Goal: Task Accomplishment & Management: Manage account settings

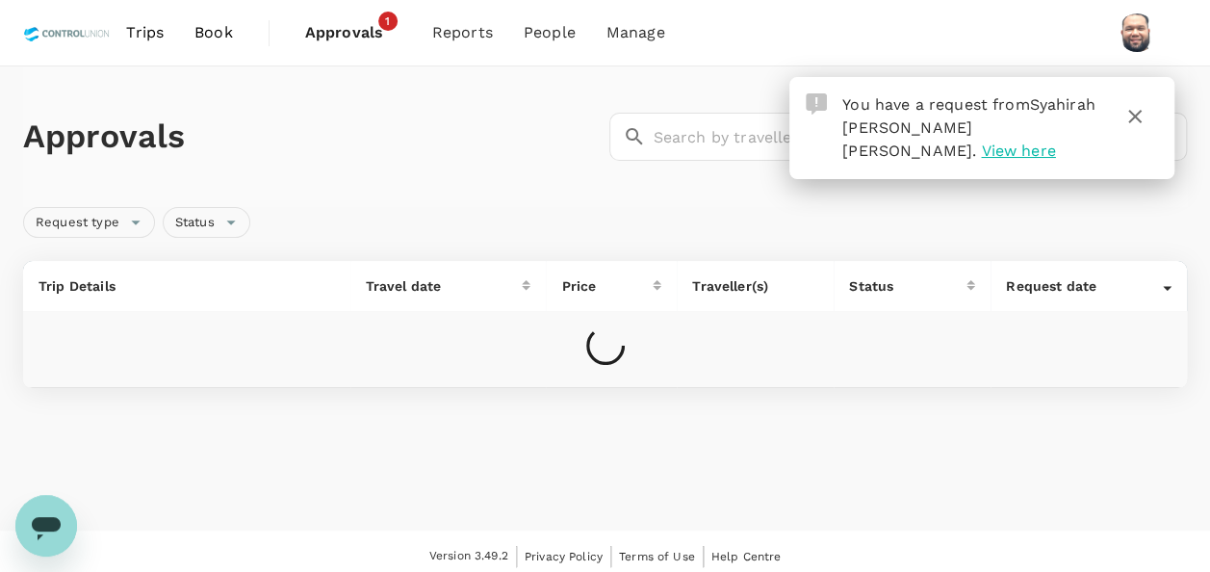
click at [1132, 116] on icon "button" at bounding box center [1134, 116] width 23 height 23
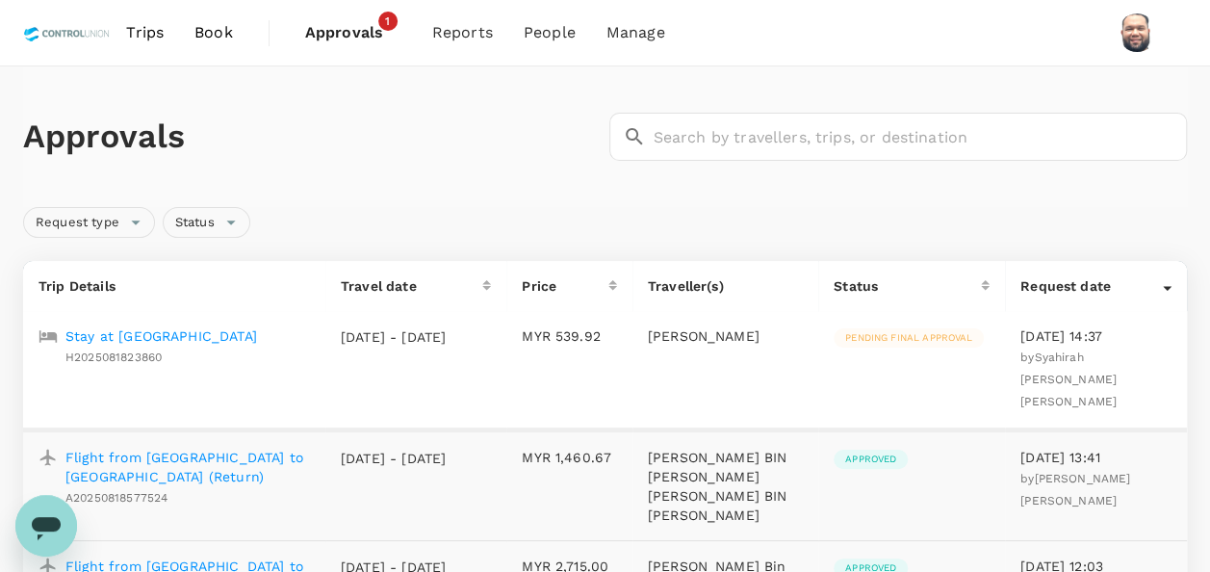
click at [166, 335] on p "Stay at [GEOGRAPHIC_DATA]" at bounding box center [161, 335] width 192 height 19
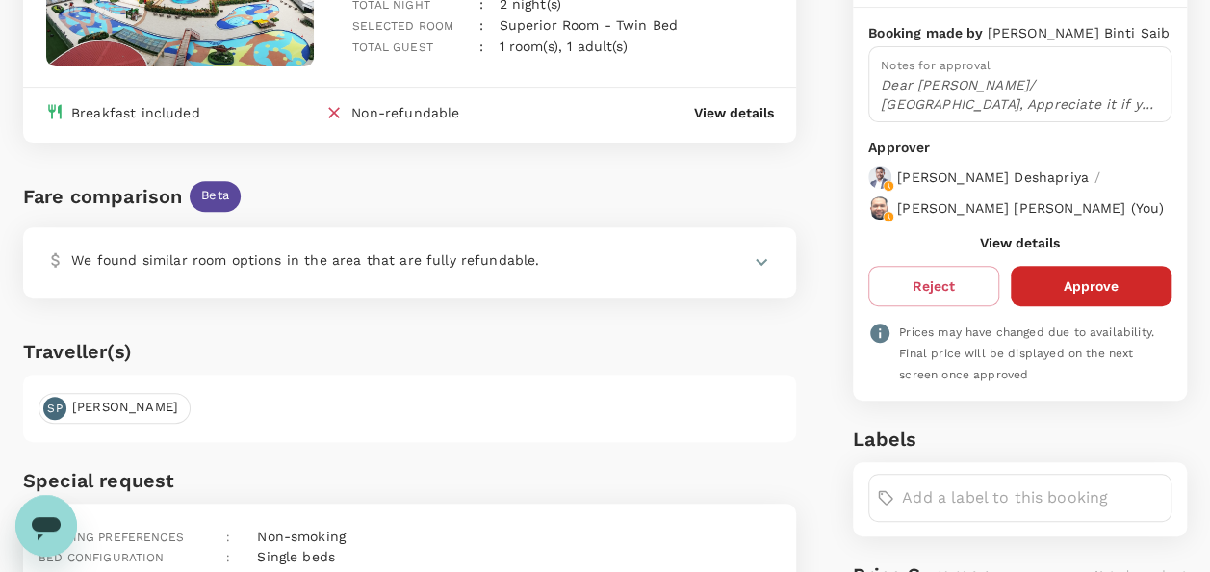
scroll to position [385, 0]
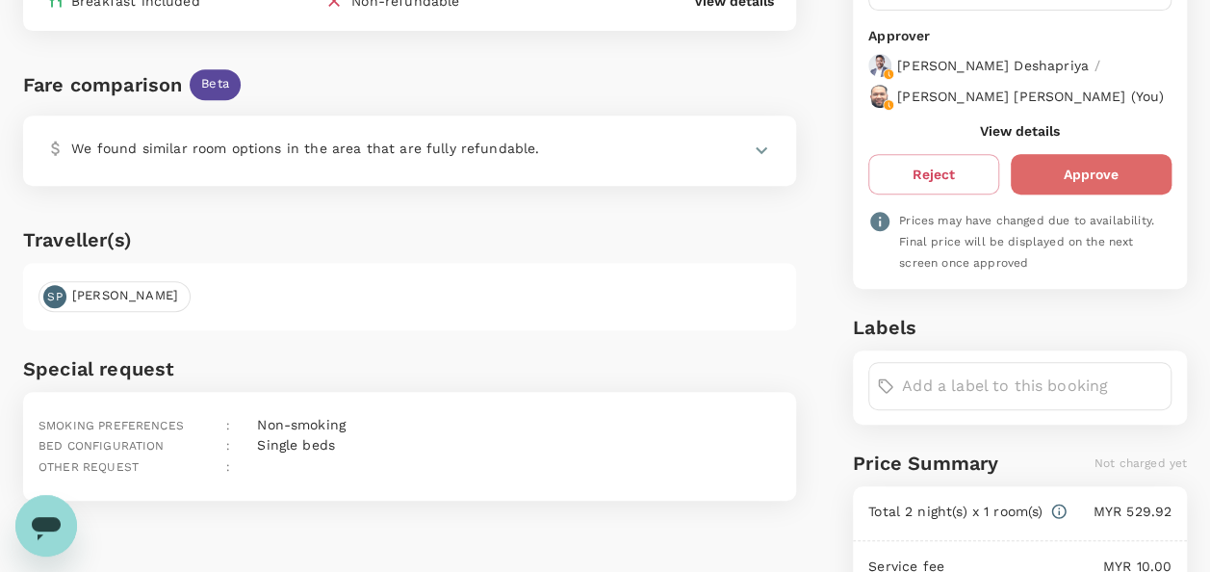
click at [1101, 190] on button "Approve" at bounding box center [1091, 174] width 161 height 40
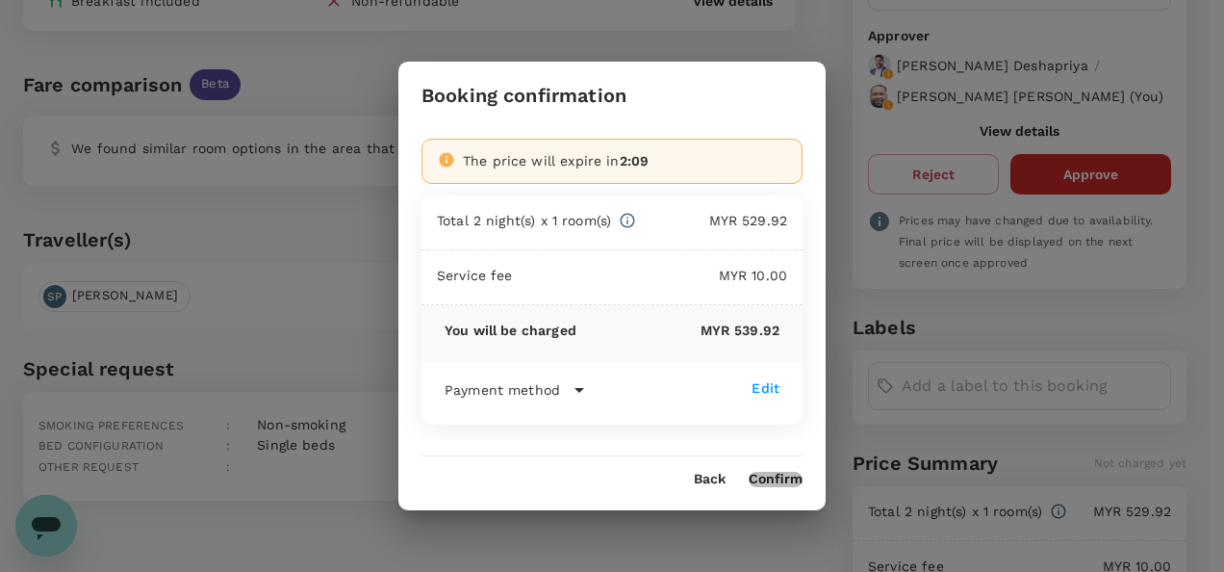
click at [762, 484] on button "Confirm" at bounding box center [776, 479] width 54 height 15
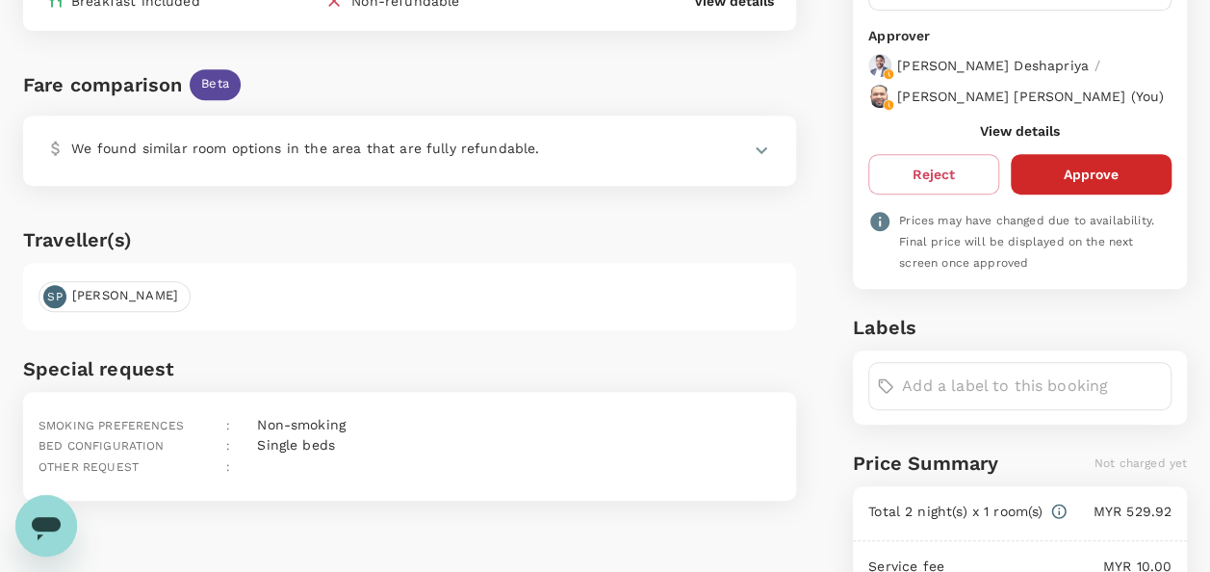
scroll to position [0, 0]
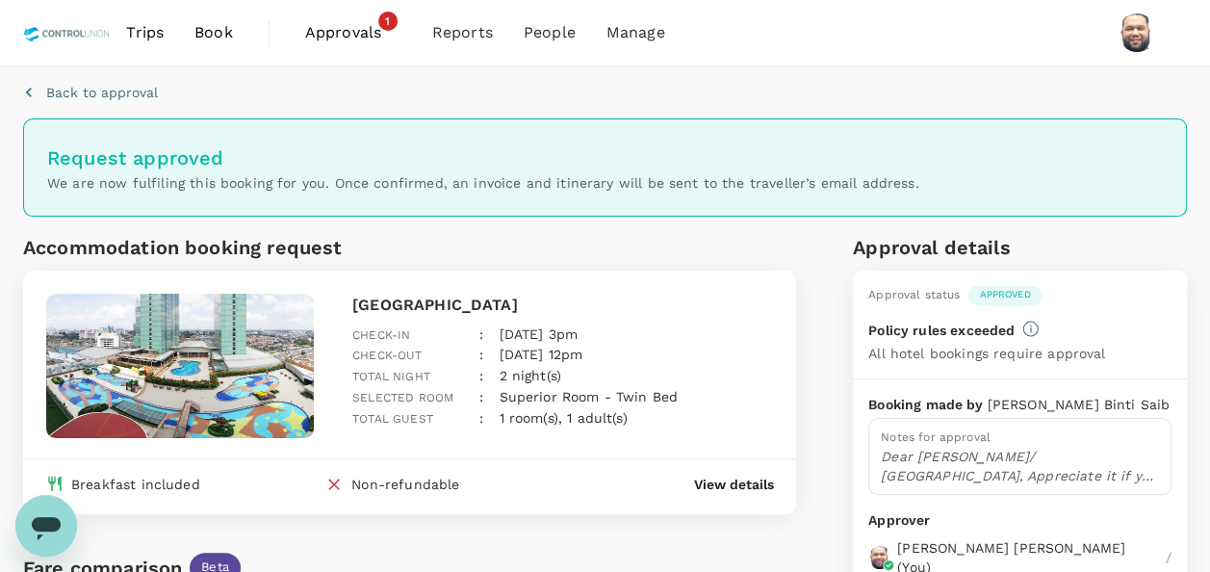
click at [349, 35] on span "Approvals" at bounding box center [353, 32] width 96 height 23
